Goal: Check status: Check status

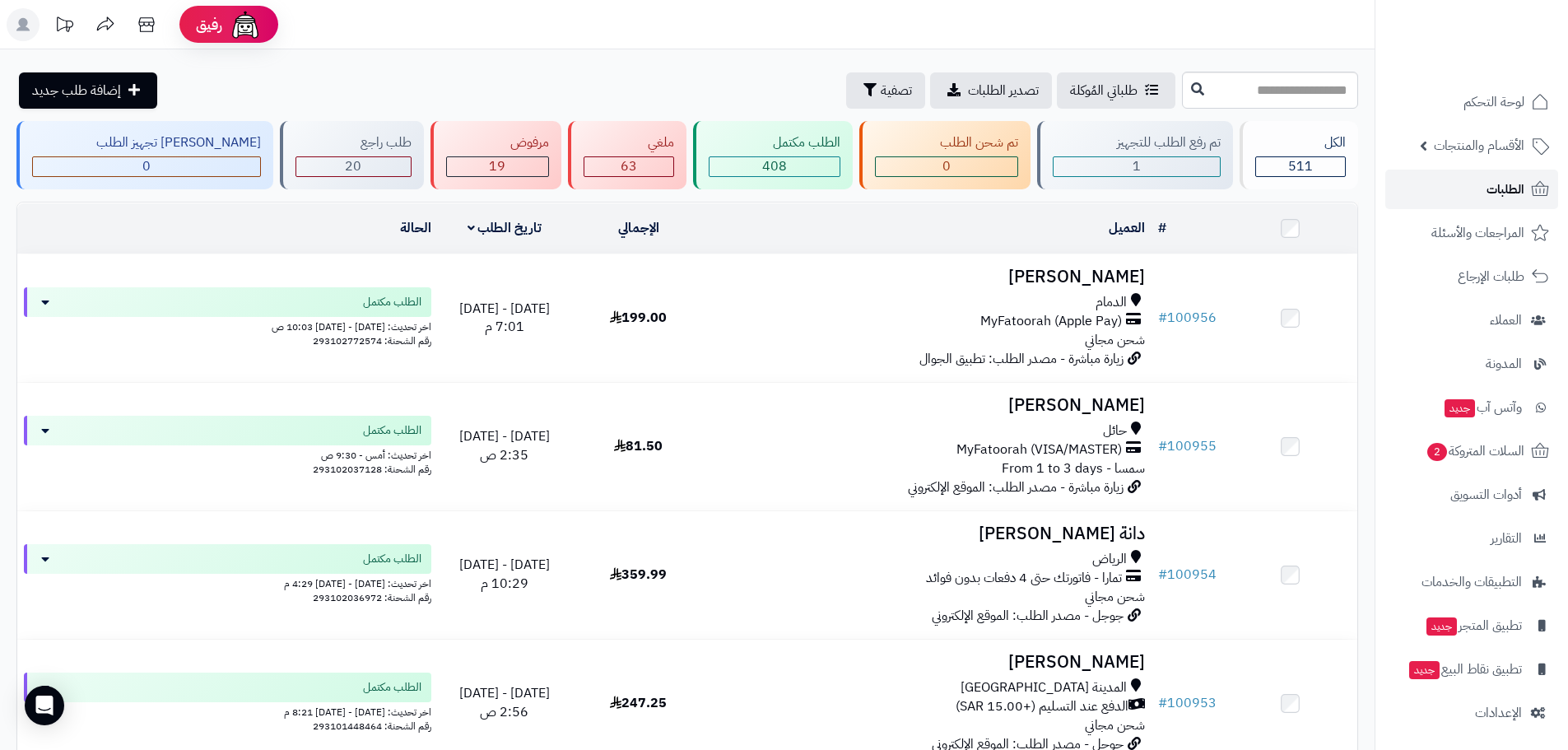
click at [1498, 187] on span "الطلبات" at bounding box center [1505, 189] width 38 height 23
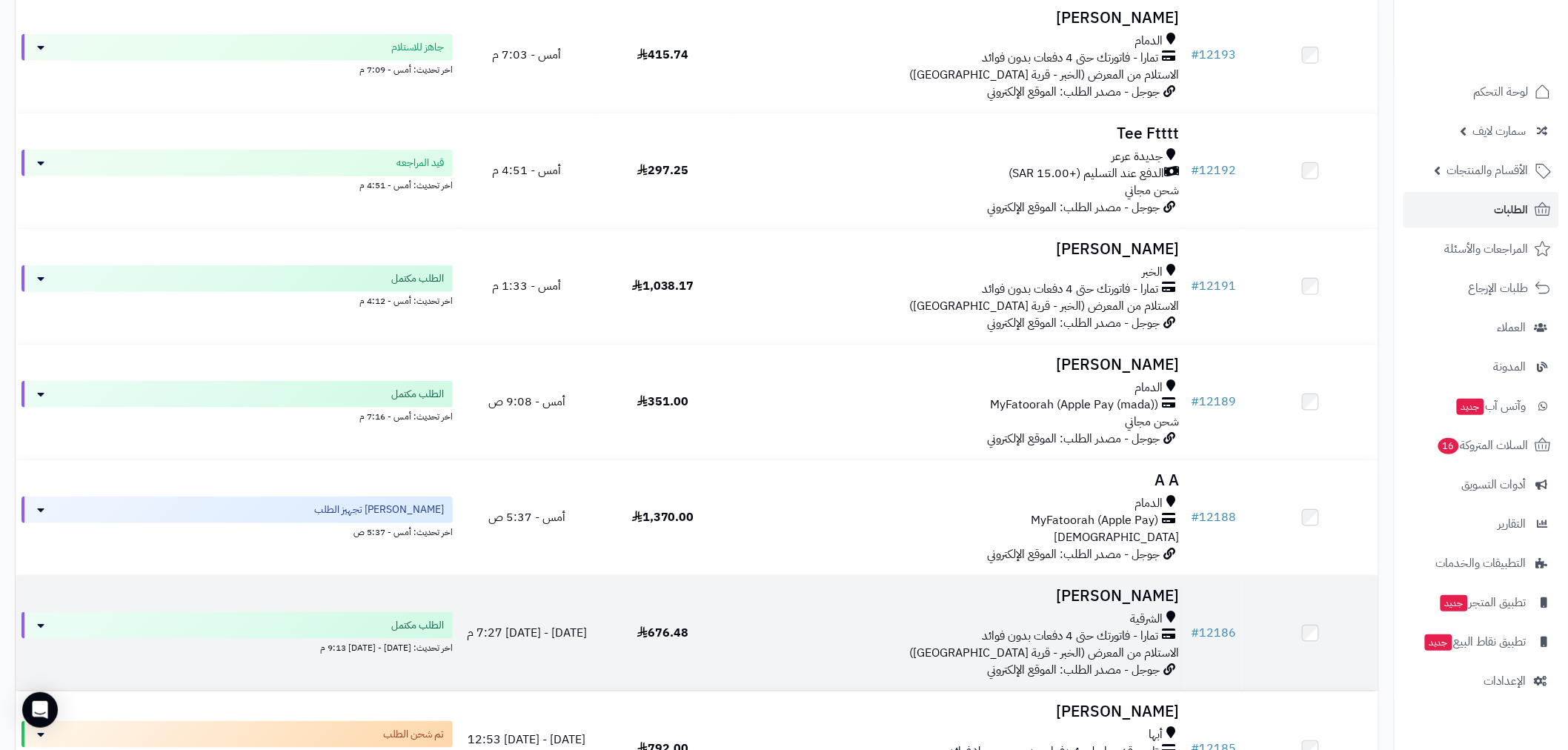
scroll to position [384, 0]
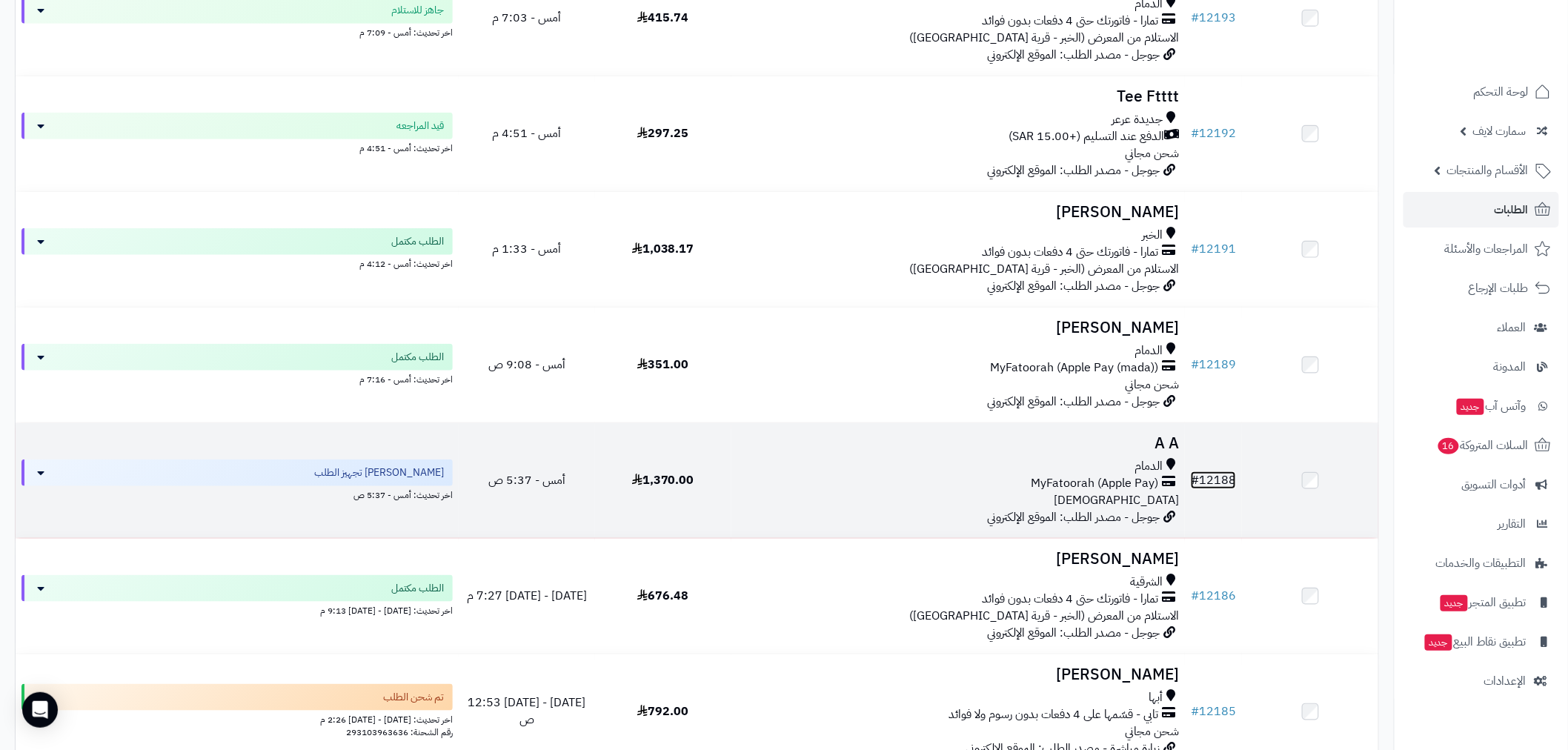
click at [1212, 482] on link "# 12188" at bounding box center [1213, 480] width 45 height 18
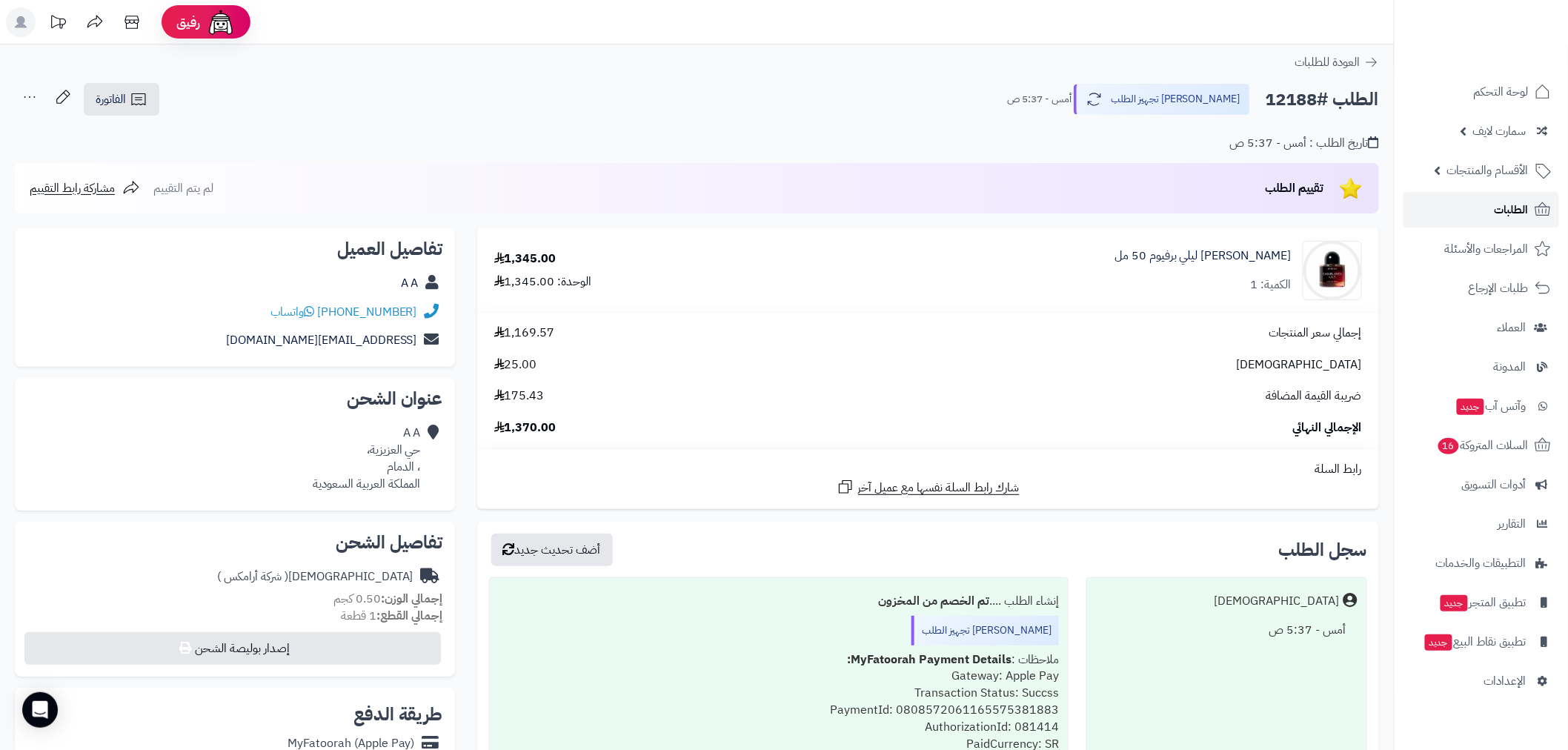
click at [1514, 201] on span "الطلبات" at bounding box center [1511, 210] width 34 height 21
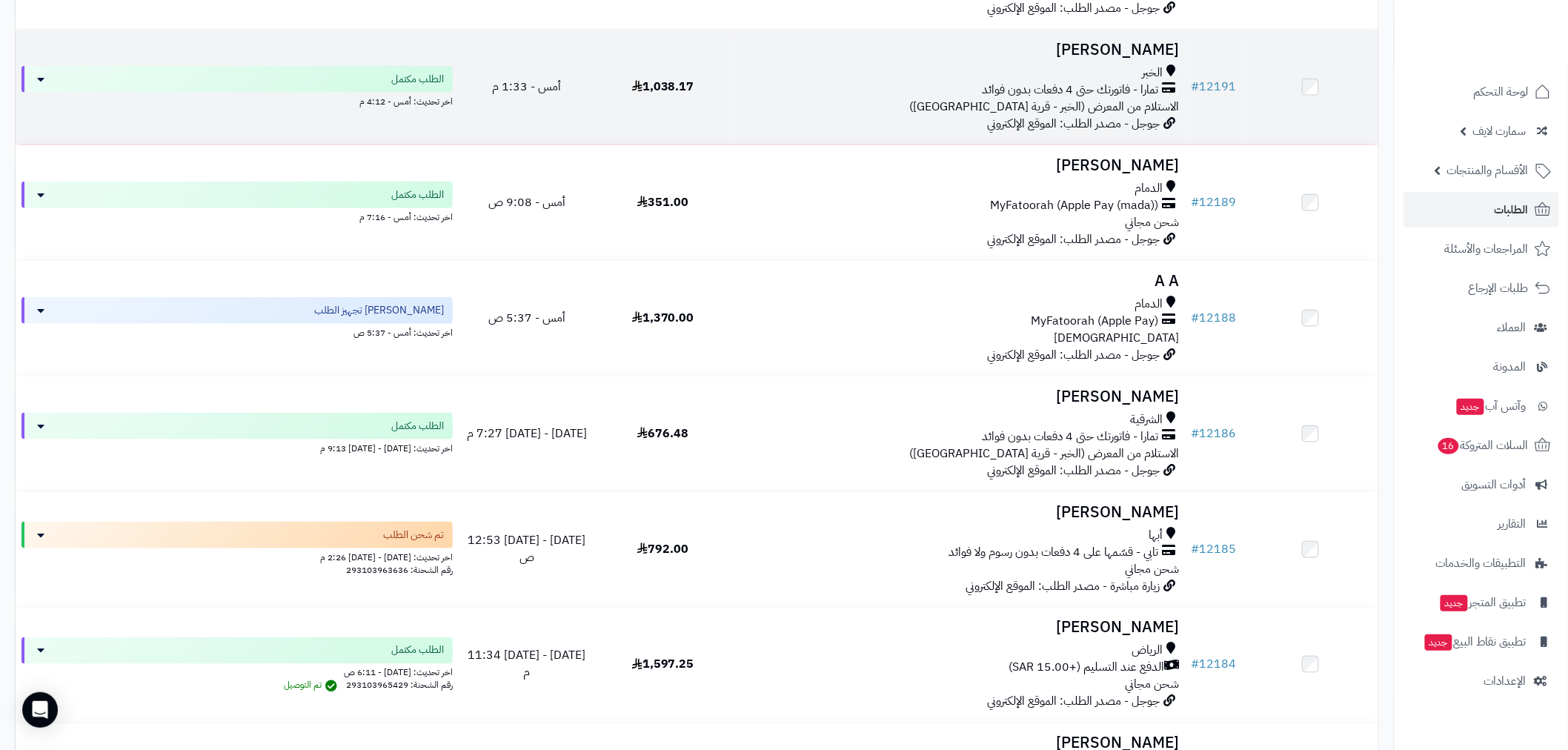
scroll to position [768, 0]
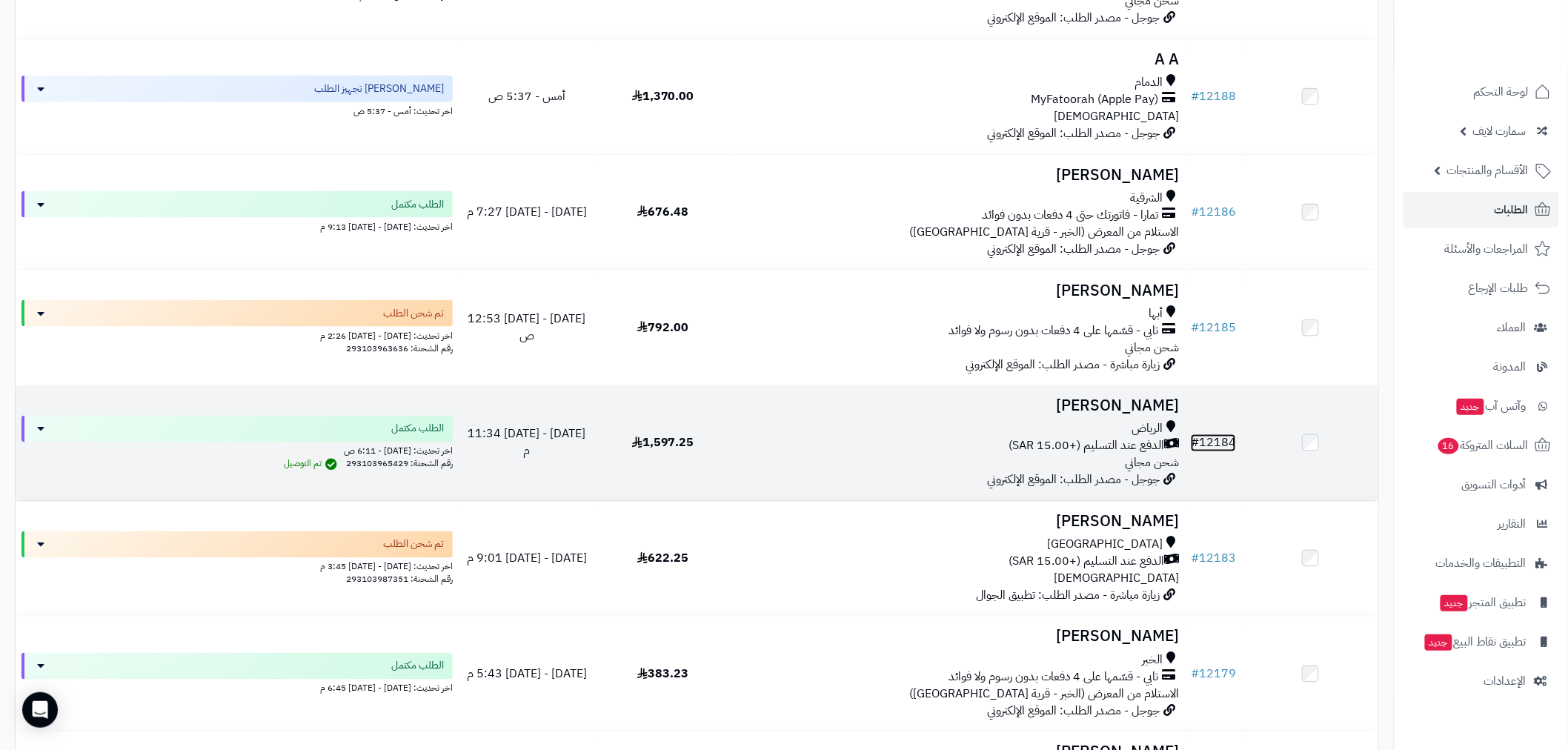
click at [1215, 438] on link "# 12184" at bounding box center [1213, 443] width 45 height 18
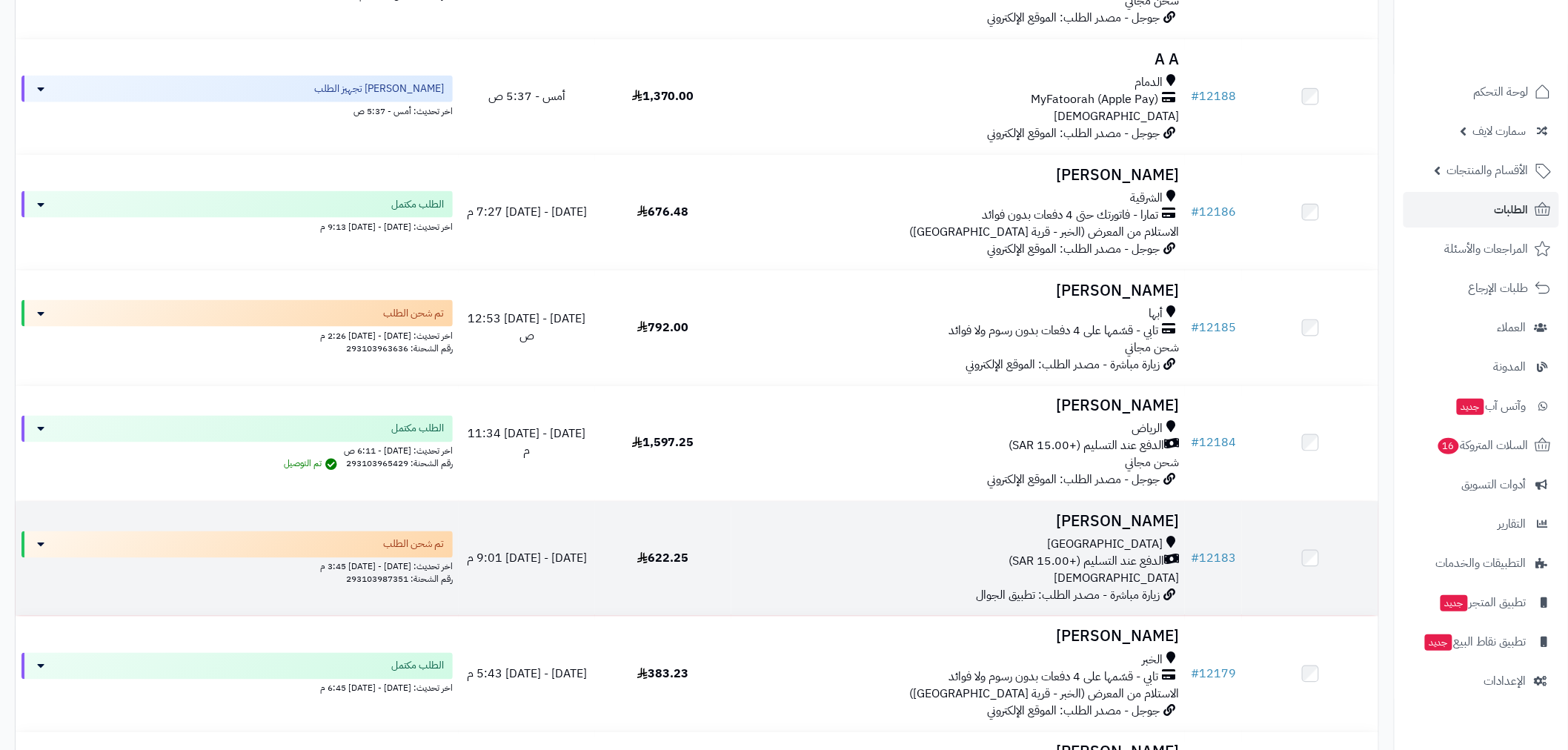
scroll to position [768, 0]
click at [1227, 558] on link "# 12183" at bounding box center [1213, 559] width 45 height 18
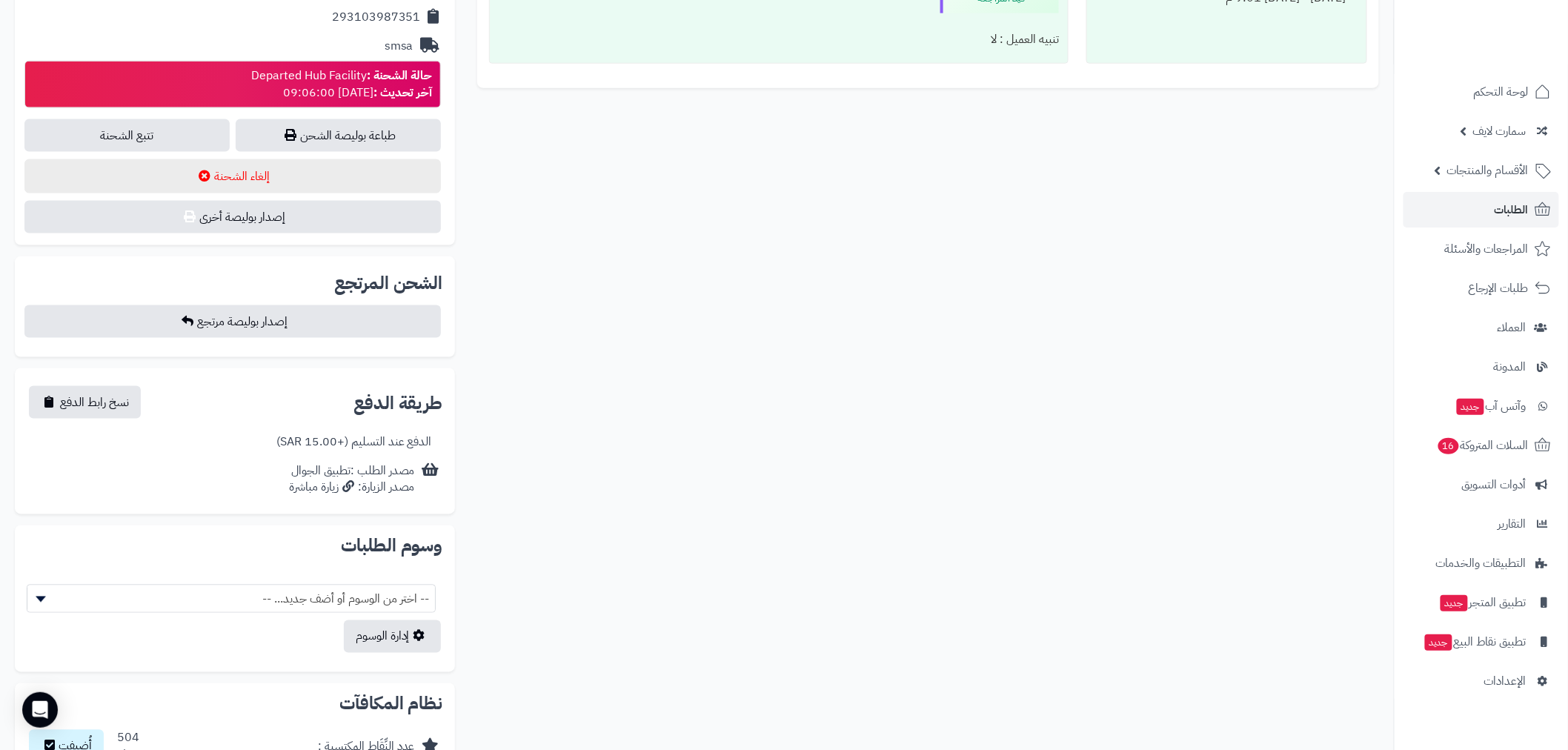
scroll to position [768, 0]
